Goal: Information Seeking & Learning: Learn about a topic

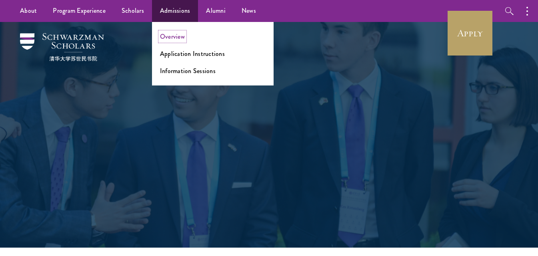
click at [166, 36] on link "Overview" at bounding box center [172, 36] width 25 height 9
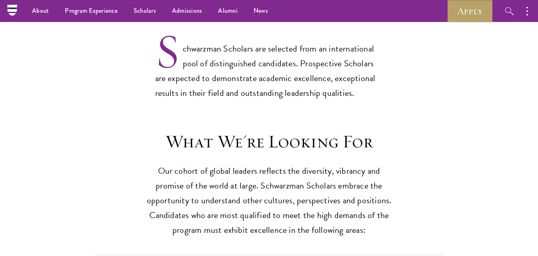
scroll to position [213, 0]
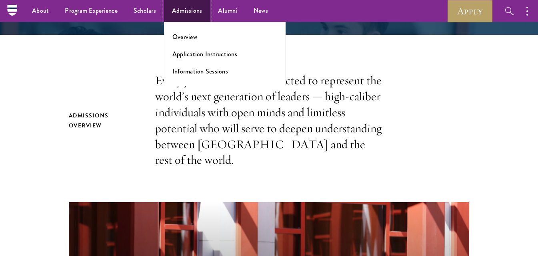
click at [203, 14] on link "Admissions" at bounding box center [187, 11] width 46 height 22
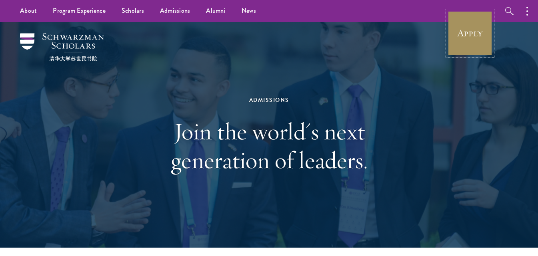
click at [457, 38] on link "Apply" at bounding box center [470, 33] width 45 height 45
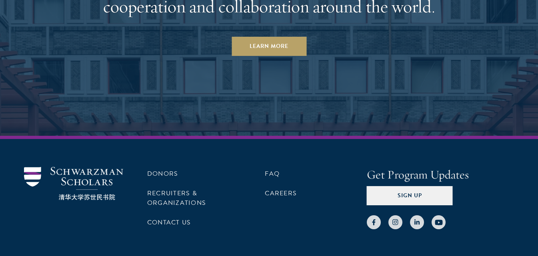
scroll to position [4079, 0]
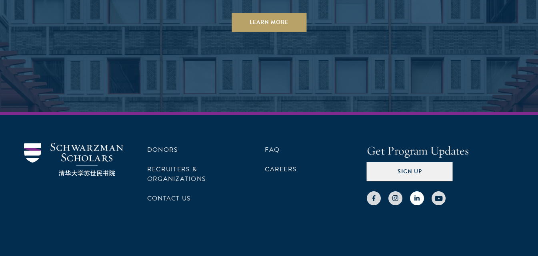
click at [415, 196] on use at bounding box center [417, 198] width 5 height 5
click at [188, 194] on link "Contact Us" at bounding box center [169, 199] width 44 height 10
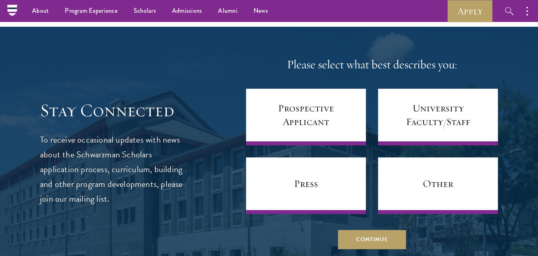
scroll to position [213, 0]
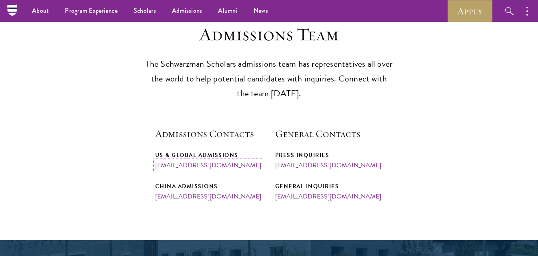
click at [202, 167] on link "admissions@schwarzmanscholars.org" at bounding box center [208, 166] width 106 height 10
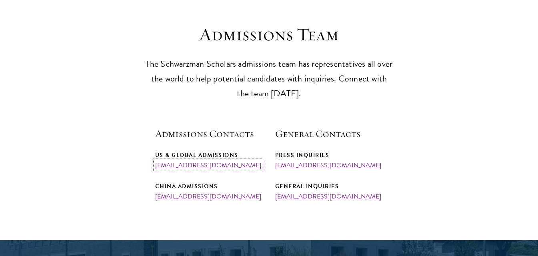
scroll to position [0, 0]
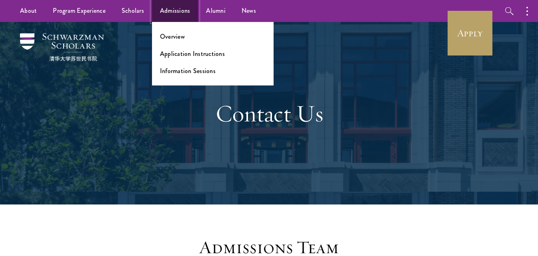
click at [184, 12] on link "Admissions" at bounding box center [175, 11] width 46 height 22
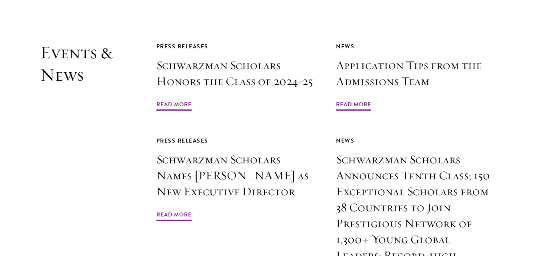
scroll to position [2396, 0]
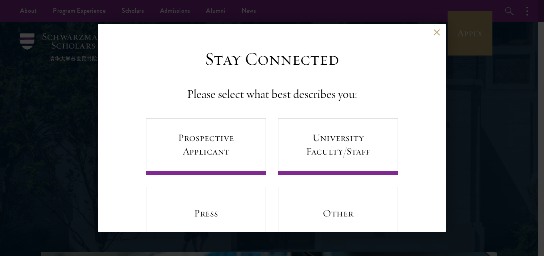
scroll to position [30, 0]
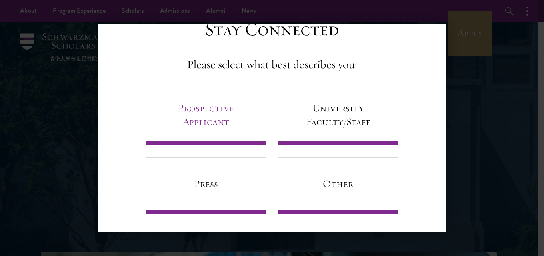
click at [233, 103] on link "Prospective Applicant" at bounding box center [206, 117] width 120 height 57
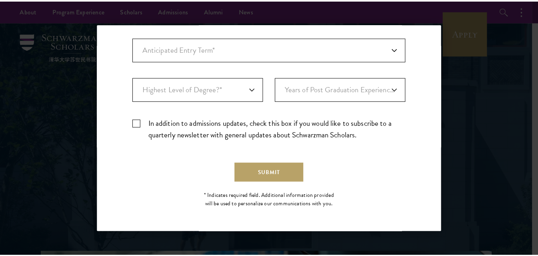
scroll to position [0, 0]
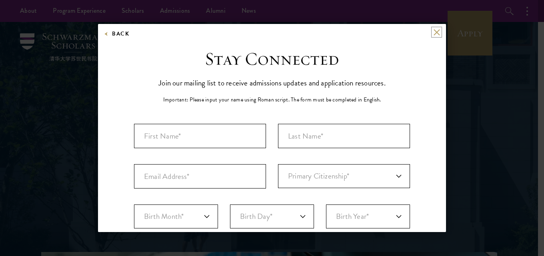
click at [433, 34] on button at bounding box center [436, 32] width 7 height 7
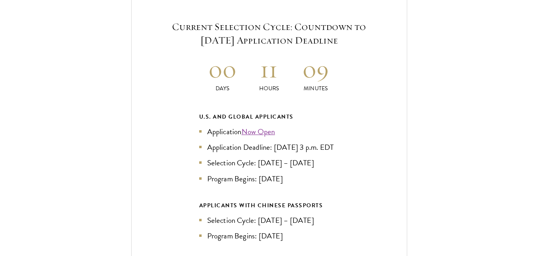
scroll to position [1702, 0]
